Goal: Information Seeking & Learning: Learn about a topic

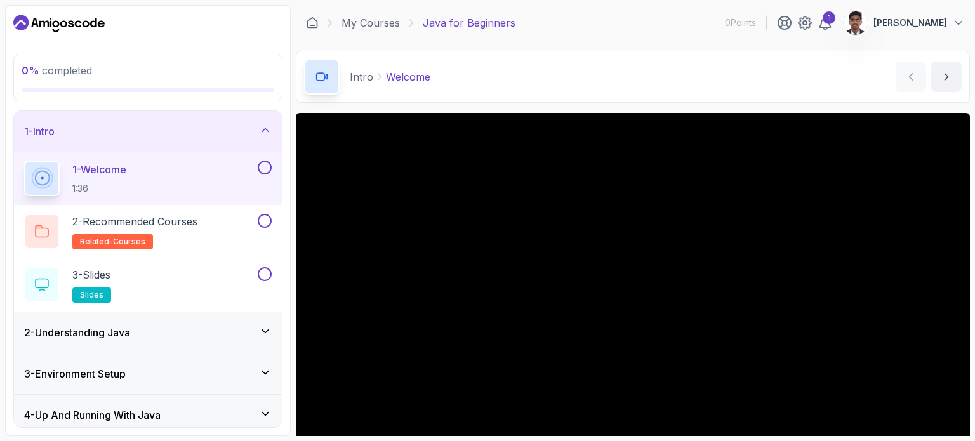
click at [63, 20] on icon "Dashboard" at bounding box center [58, 23] width 91 height 20
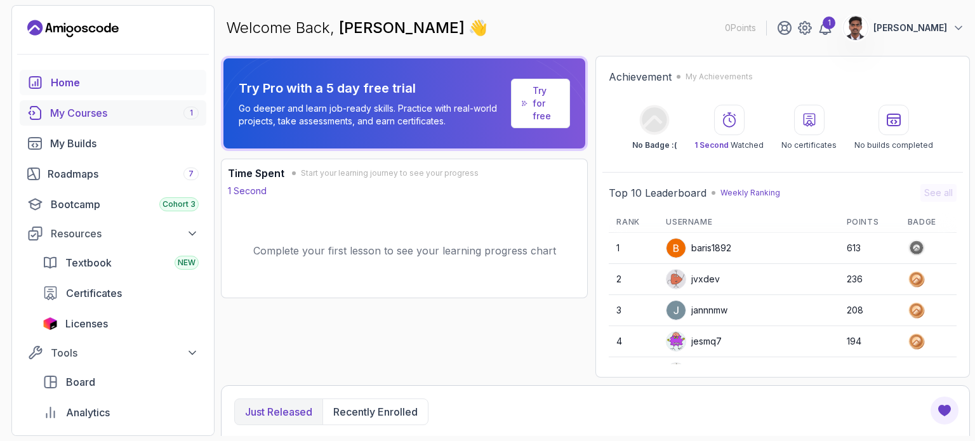
click at [81, 116] on div "My Courses 1" at bounding box center [124, 112] width 148 height 15
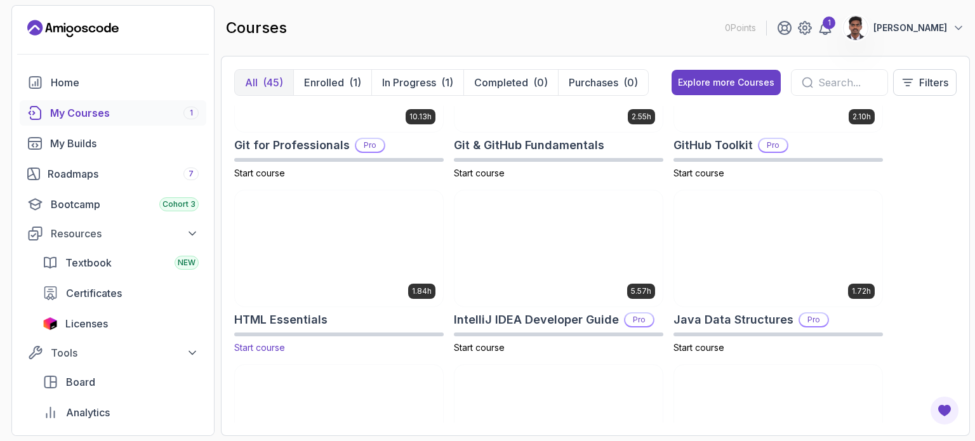
scroll to position [614, 0]
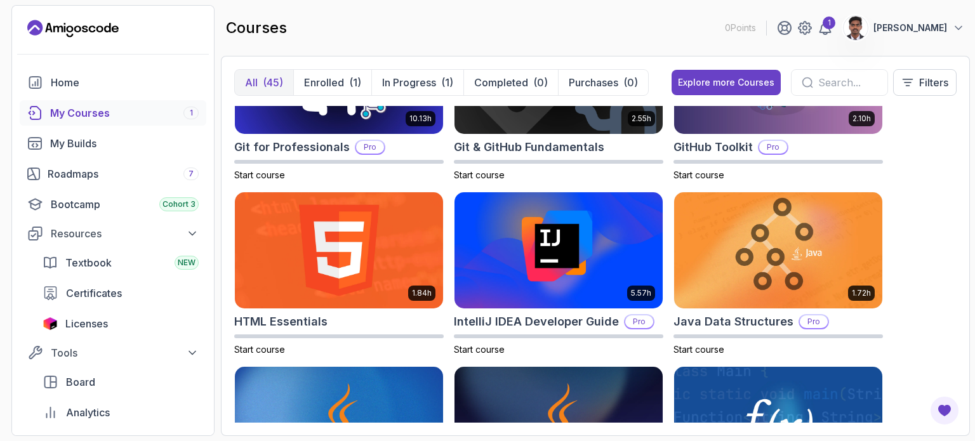
click at [807, 78] on icon at bounding box center [806, 82] width 11 height 11
click at [833, 84] on input "text" at bounding box center [847, 82] width 59 height 15
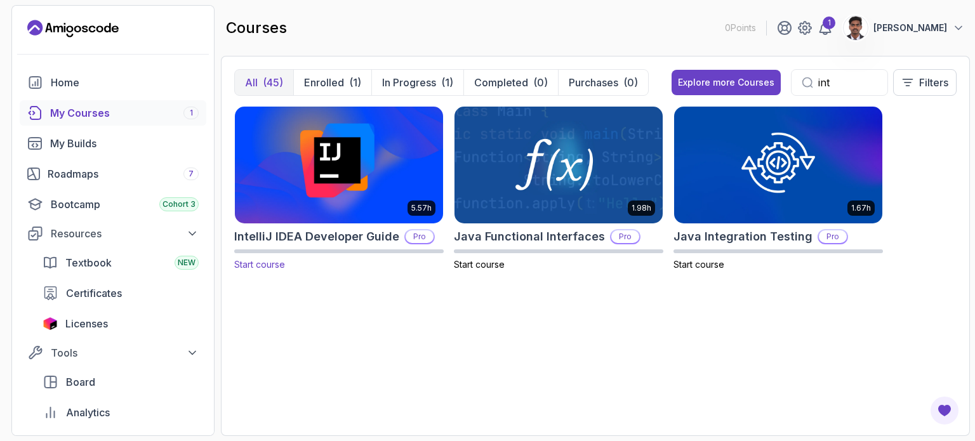
type input "int"
click at [397, 154] on img at bounding box center [339, 164] width 218 height 122
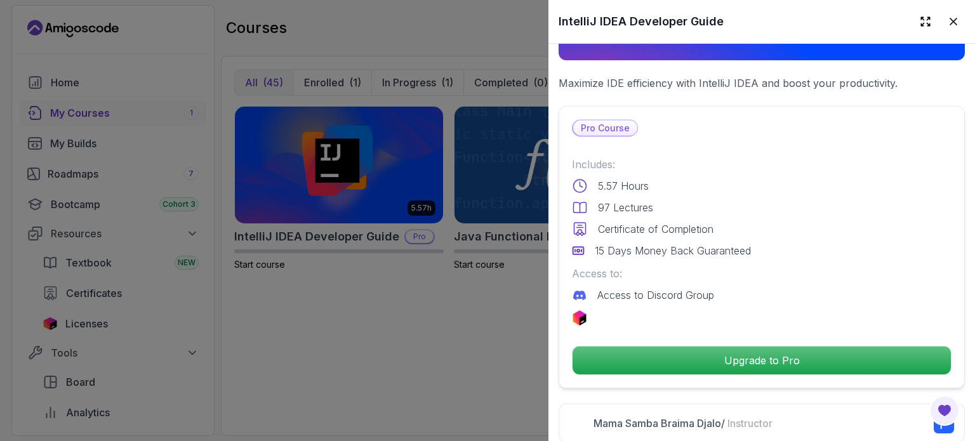
scroll to position [223, 0]
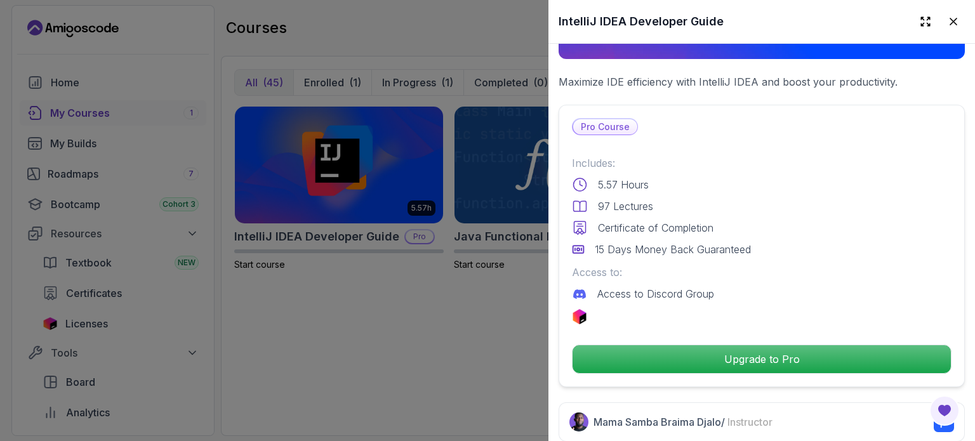
click at [537, 331] on div at bounding box center [487, 220] width 975 height 441
